Goal: Navigation & Orientation: Find specific page/section

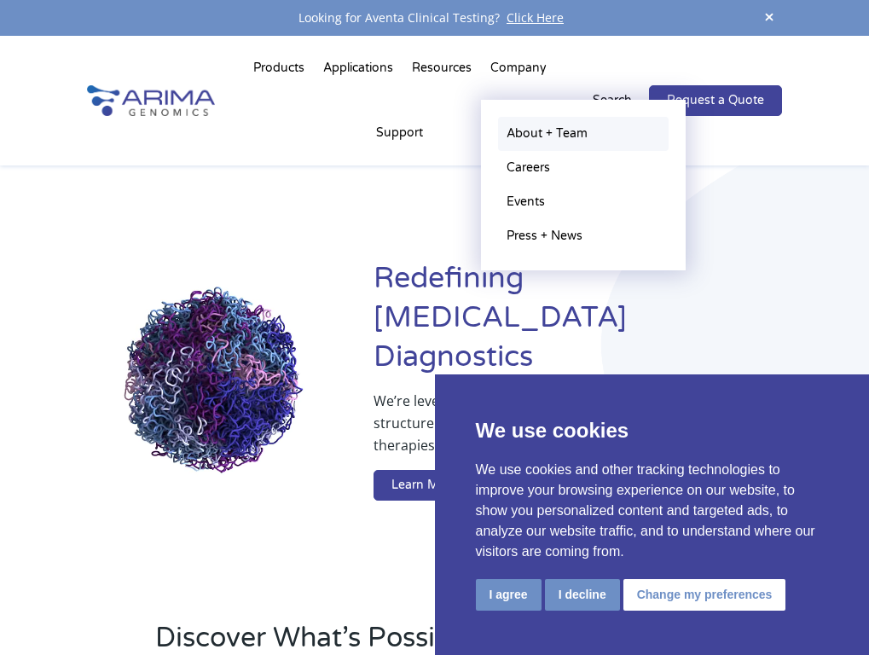
click at [549, 137] on link "About + Team" at bounding box center [583, 134] width 171 height 34
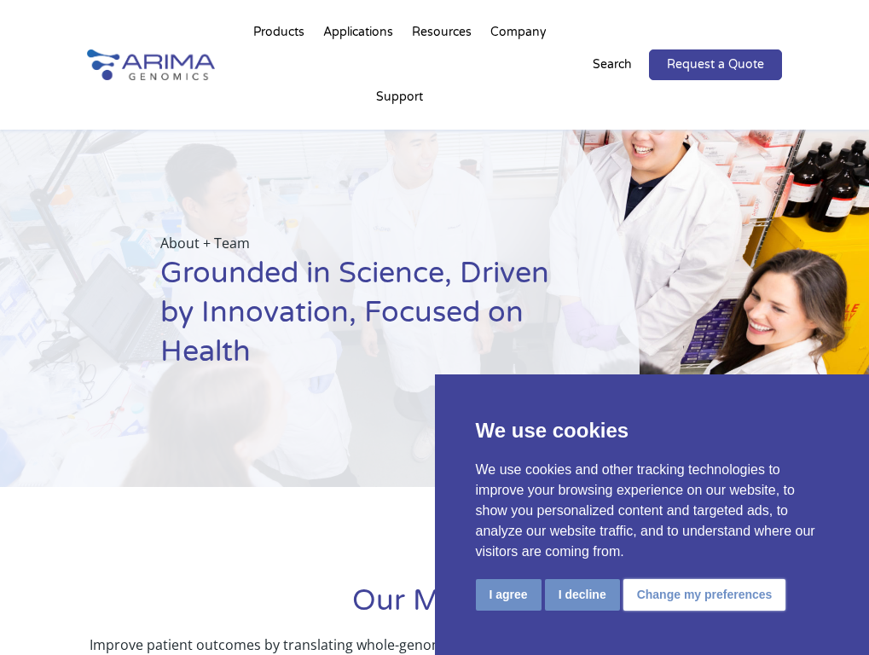
click at [679, 601] on button "Change my preferences" at bounding box center [704, 595] width 163 height 32
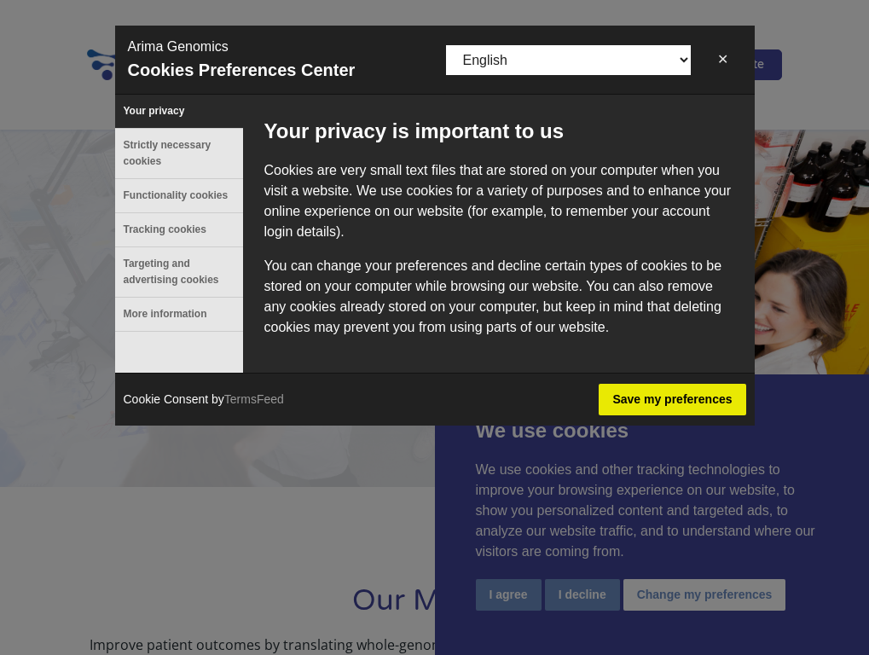
click at [715, 61] on button "✕" at bounding box center [722, 60] width 38 height 34
